Goal: Check status: Check status

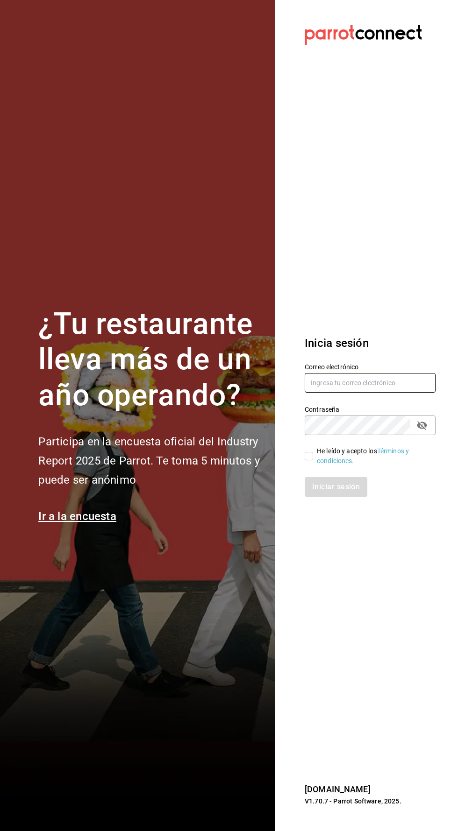
click at [362, 393] on input "text" at bounding box center [369, 383] width 131 height 20
type input "[EMAIL_ADDRESS][DOMAIN_NAME]"
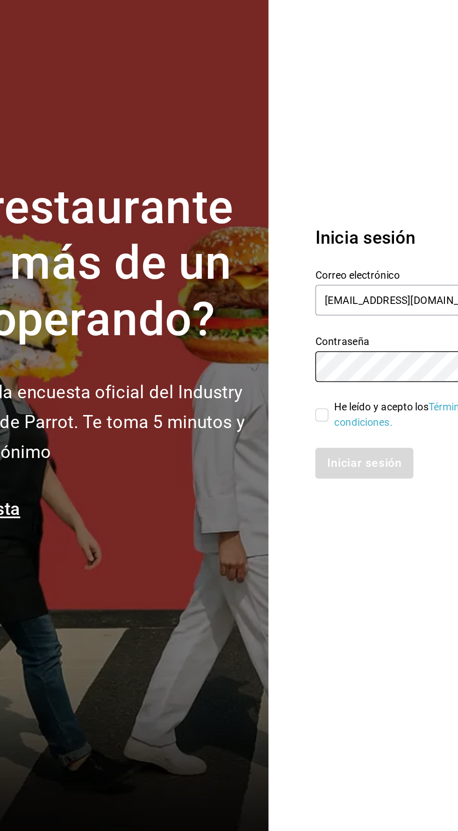
click at [308, 460] on input "He leído y acepto los Términos y condiciones." at bounding box center [308, 456] width 8 height 8
checkbox input "true"
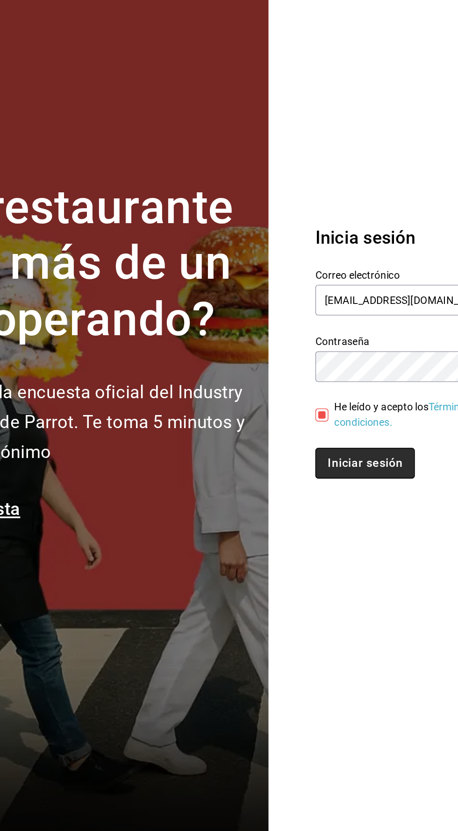
click at [333, 497] on button "Iniciar sesión" at bounding box center [335, 487] width 63 height 20
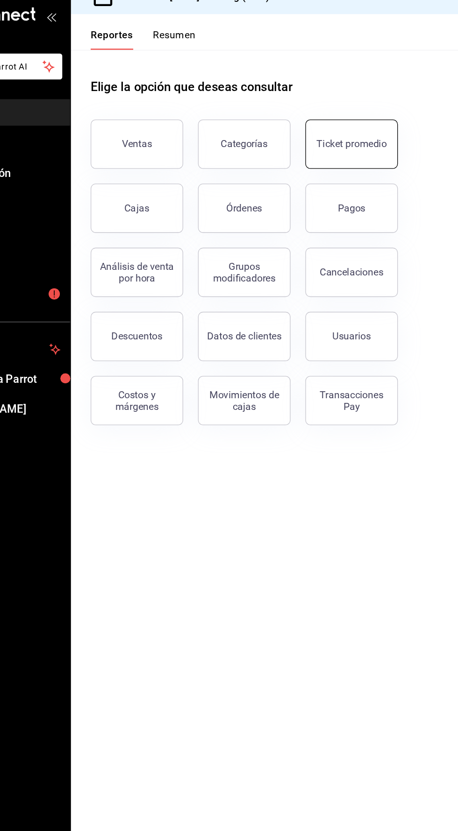
click at [336, 128] on button "Ticket promedio" at bounding box center [334, 124] width 70 height 37
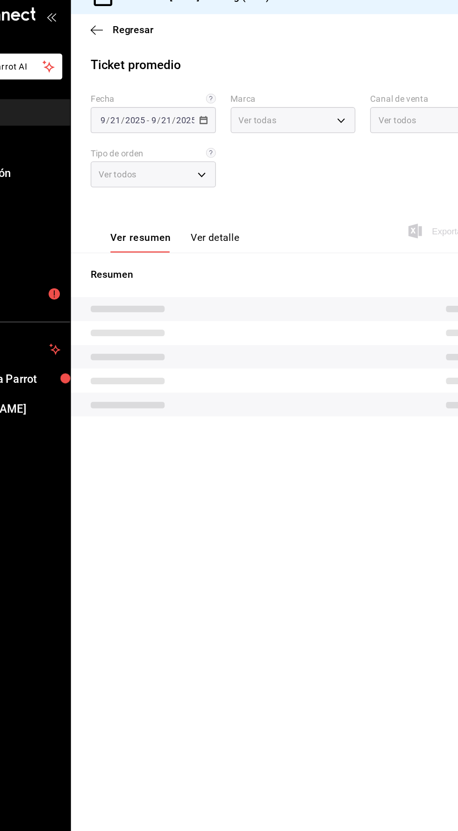
type input "46e7e048-dd01-496a-8bdd-34efddf40249"
type input "PARROT,UBER_EATS,RAPPI,DIDI_FOOD,ONLINE"
type input "ef17cb93-712d-416b-92fb-6aed4cf54a03,b90ec9d8-0663-42a3-9cba-50147fc8e6ea,25bf2…"
